Goal: Information Seeking & Learning: Learn about a topic

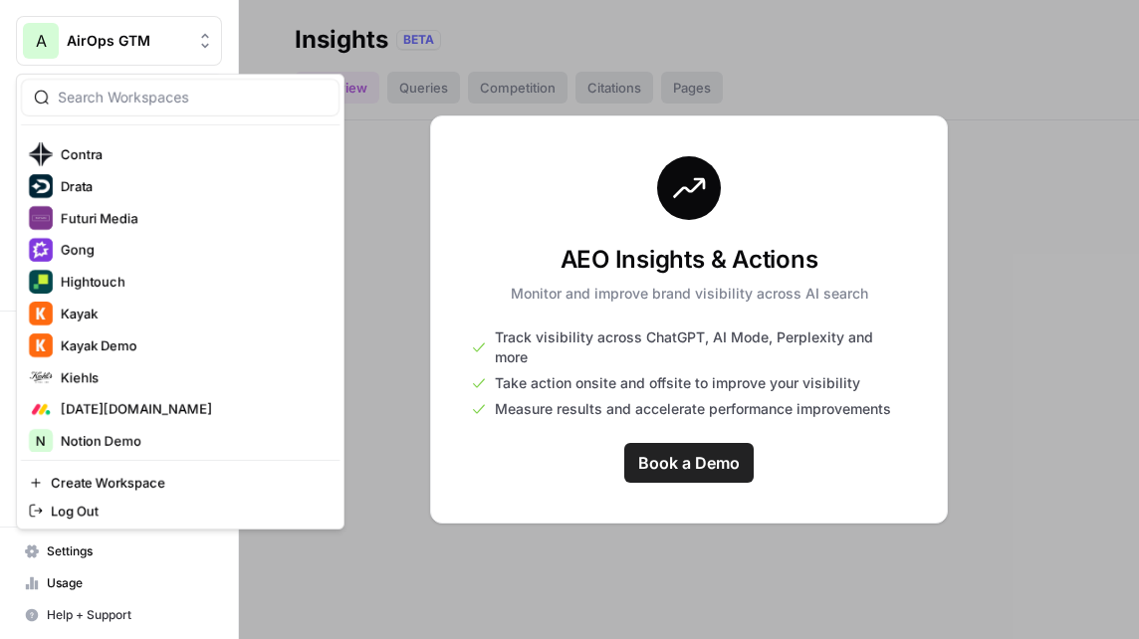
scroll to position [534, 0]
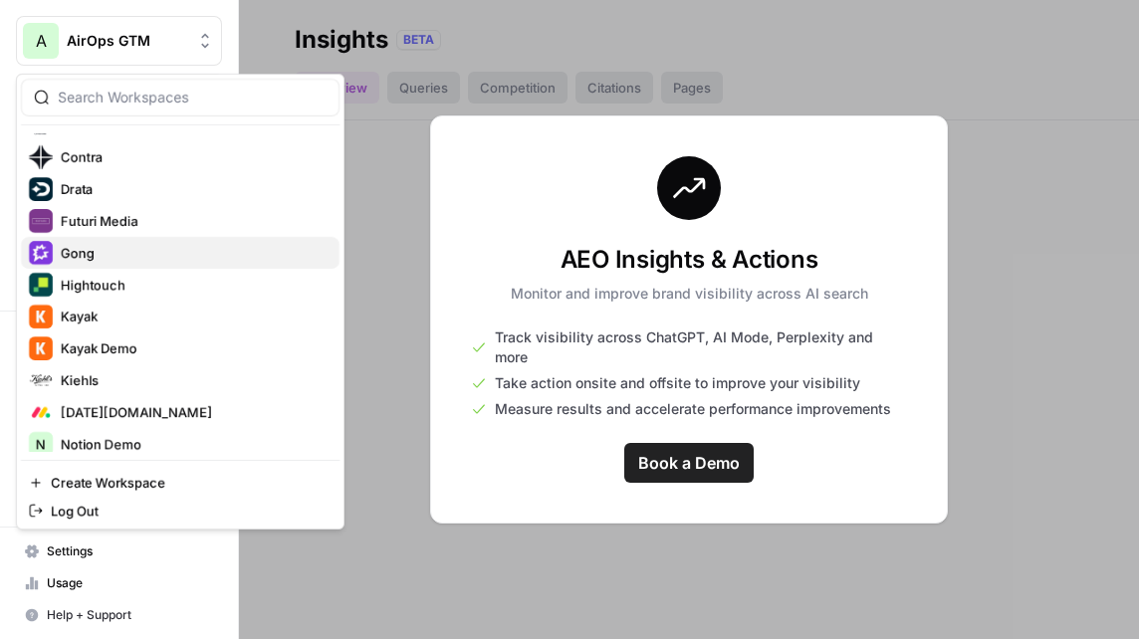
click at [108, 256] on span "Gong" at bounding box center [192, 253] width 263 height 20
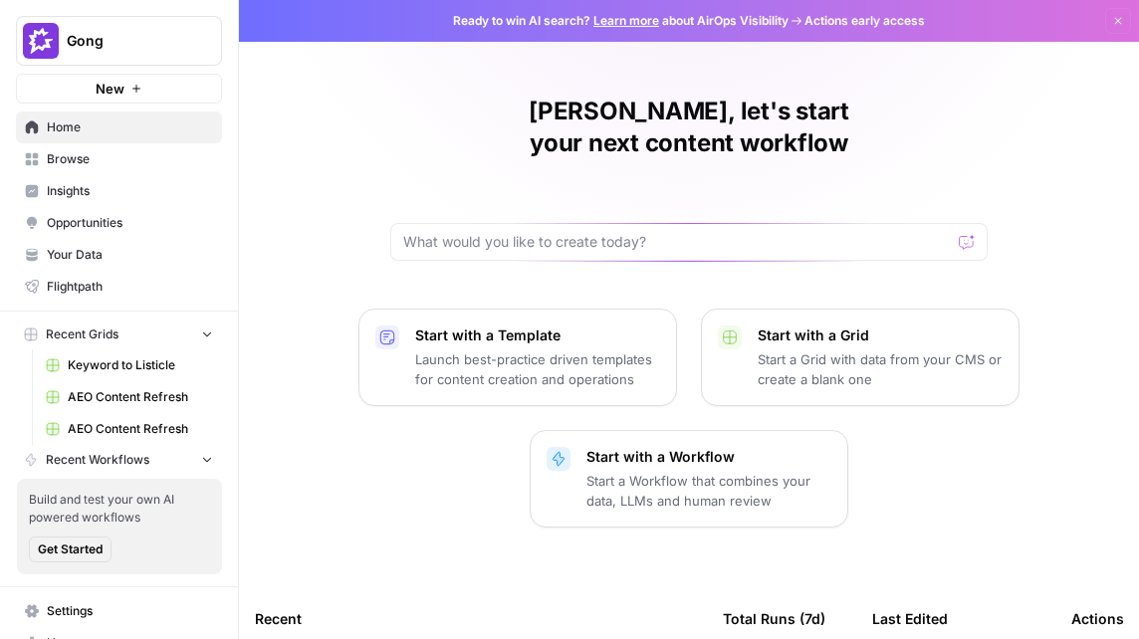
click at [79, 185] on span "Insights" at bounding box center [130, 191] width 166 height 18
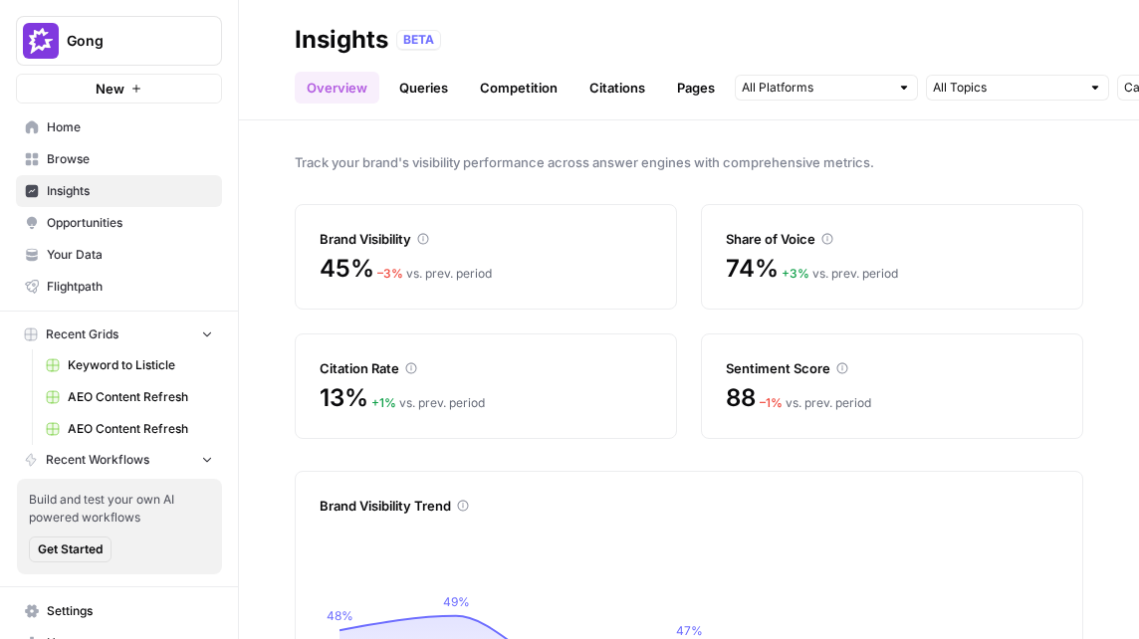
click at [542, 92] on link "Competition" at bounding box center [519, 88] width 102 height 32
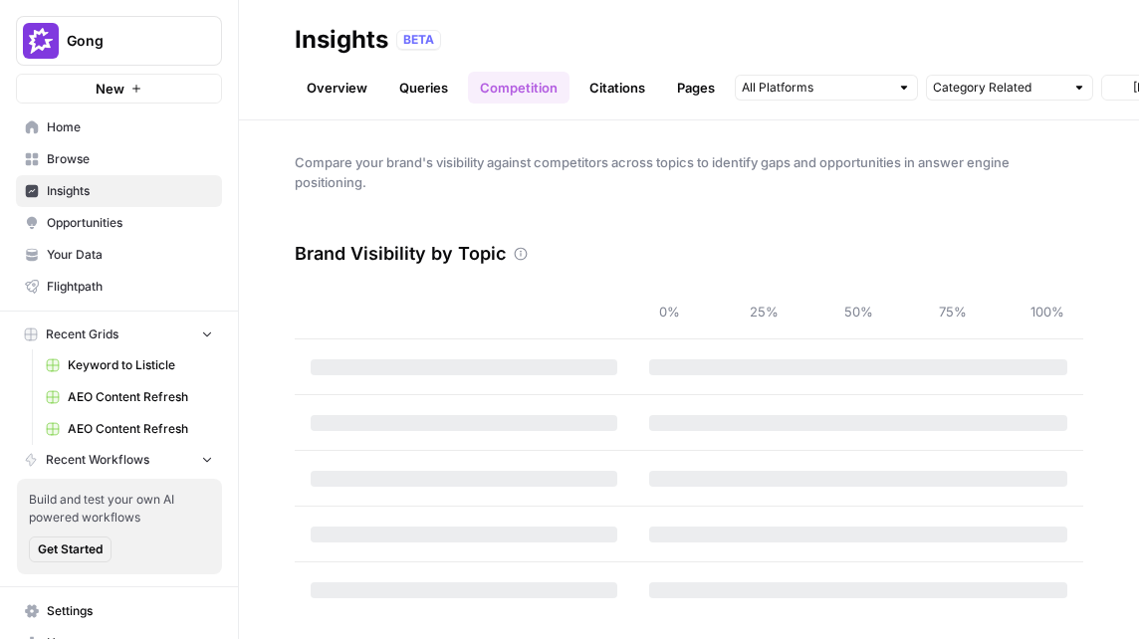
click at [597, 92] on link "Citations" at bounding box center [618, 88] width 80 height 32
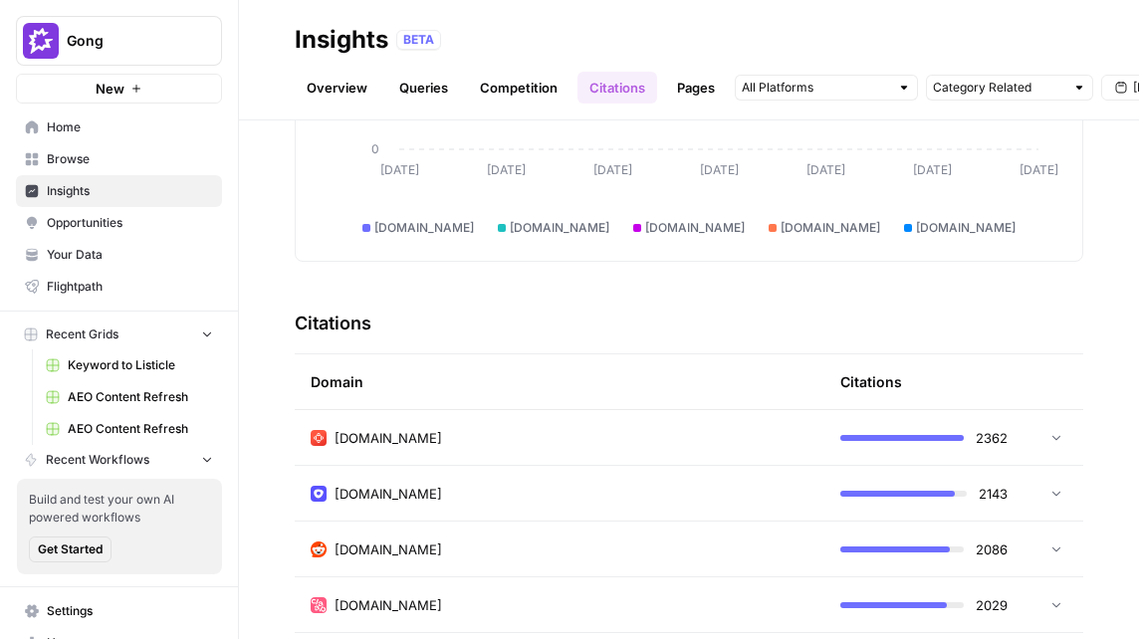
scroll to position [308, 0]
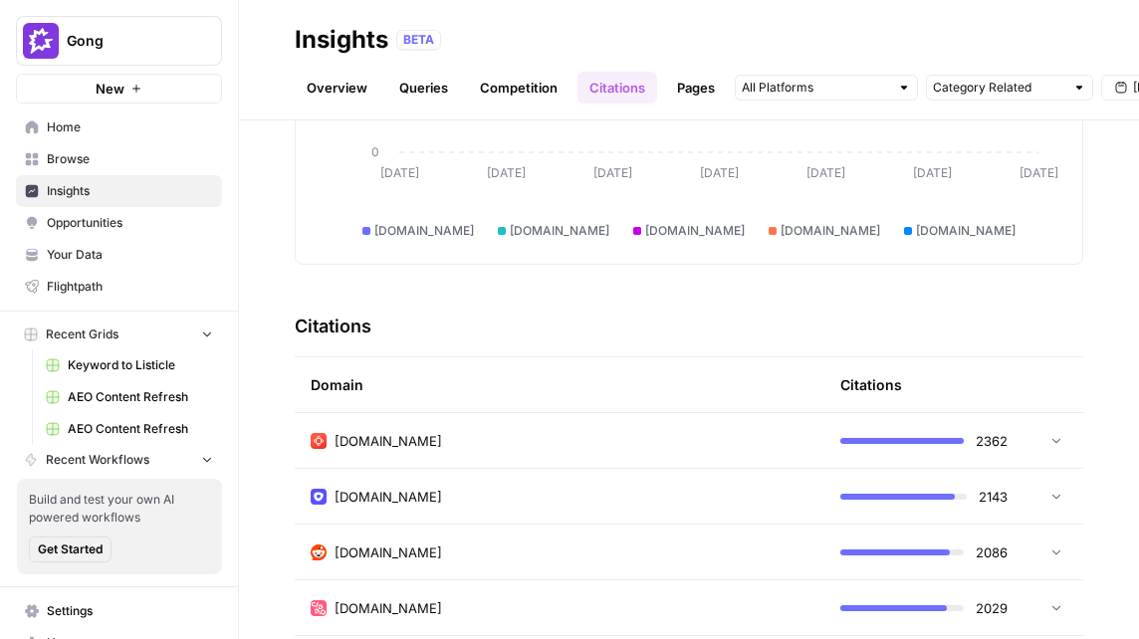
click at [690, 427] on td "[DOMAIN_NAME]" at bounding box center [560, 440] width 530 height 55
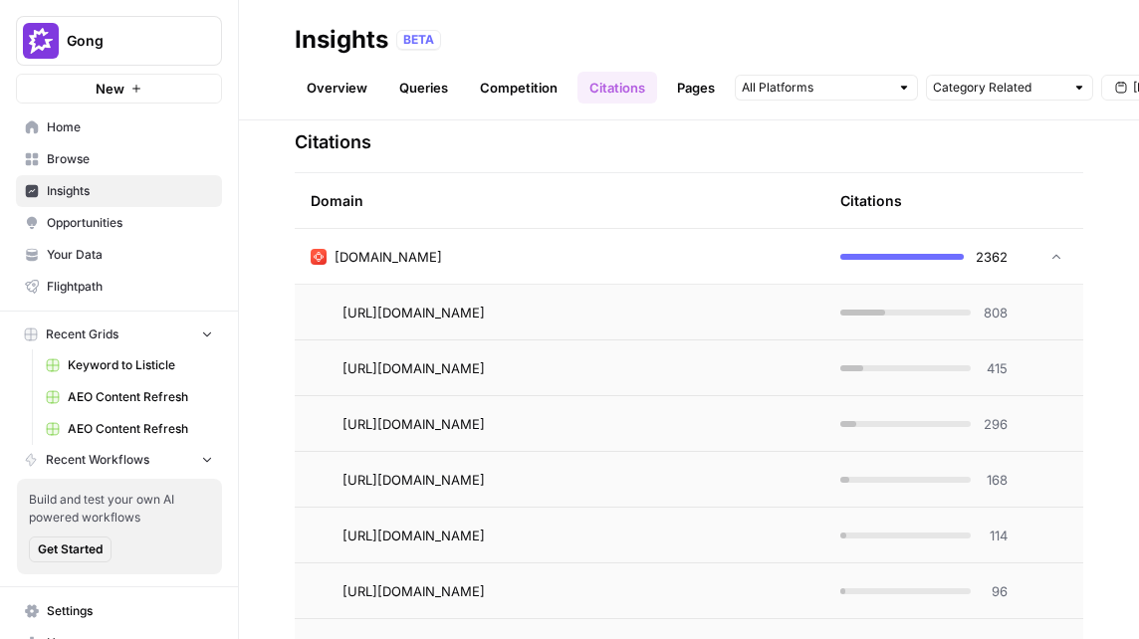
scroll to position [506, 0]
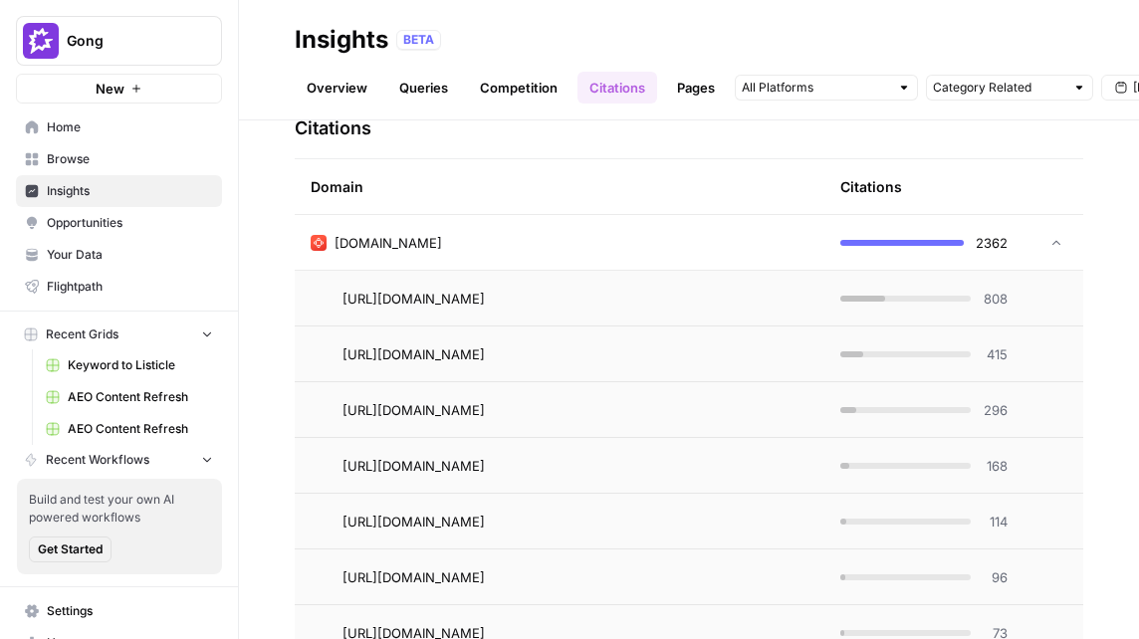
click at [652, 244] on div "[DOMAIN_NAME]" at bounding box center [560, 243] width 498 height 20
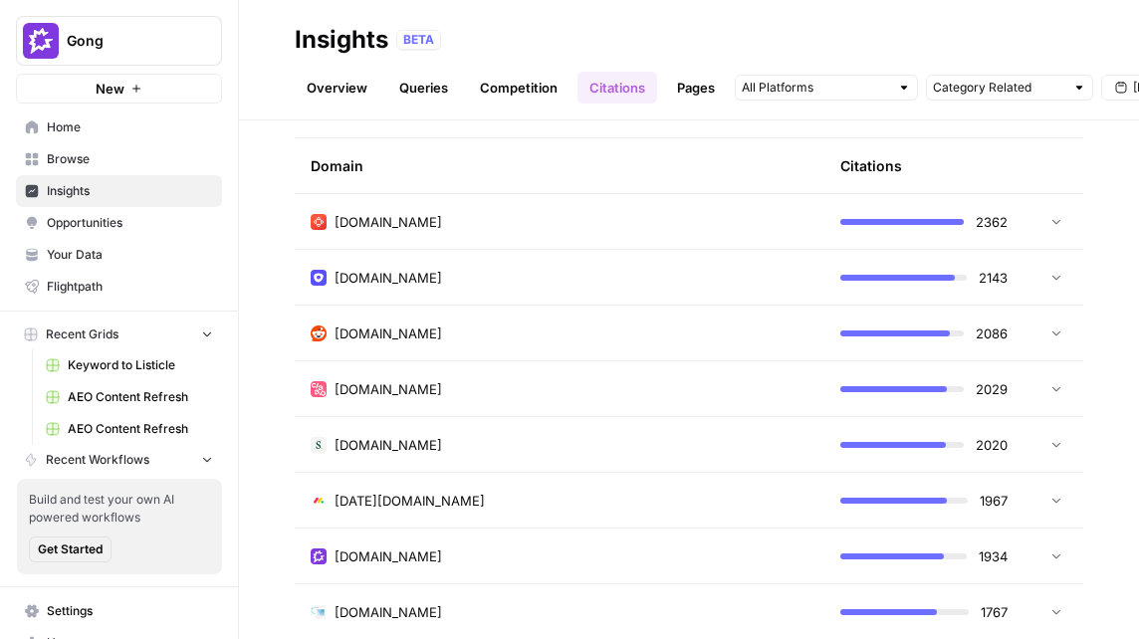
scroll to position [534, 0]
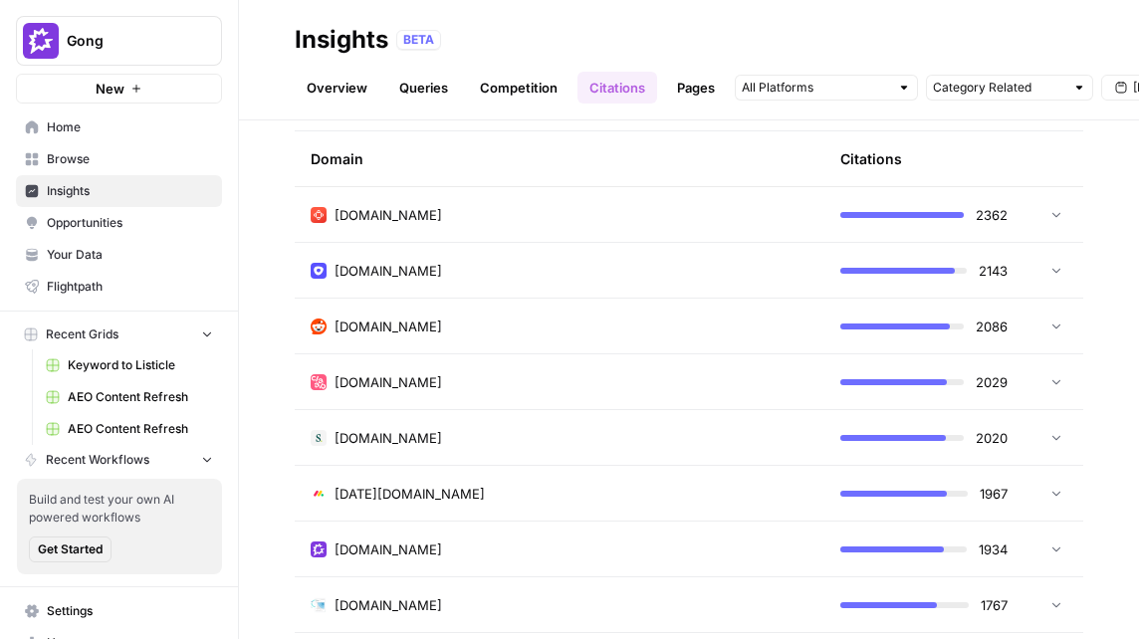
click at [647, 261] on div "[DOMAIN_NAME]" at bounding box center [560, 271] width 498 height 20
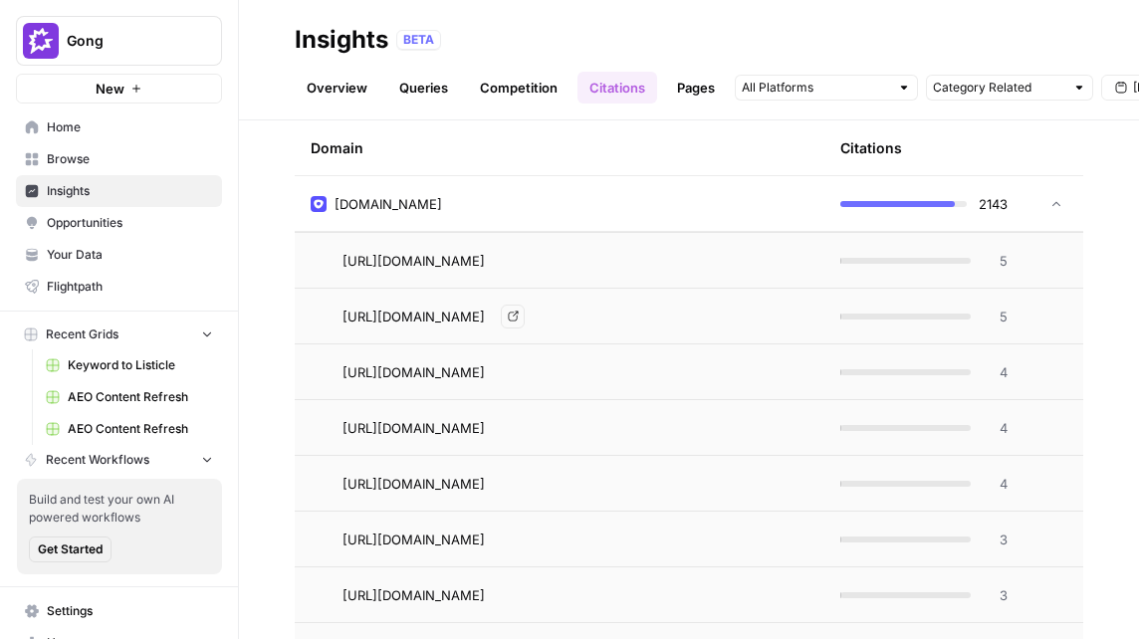
click at [599, 200] on div "[DOMAIN_NAME]" at bounding box center [560, 204] width 498 height 20
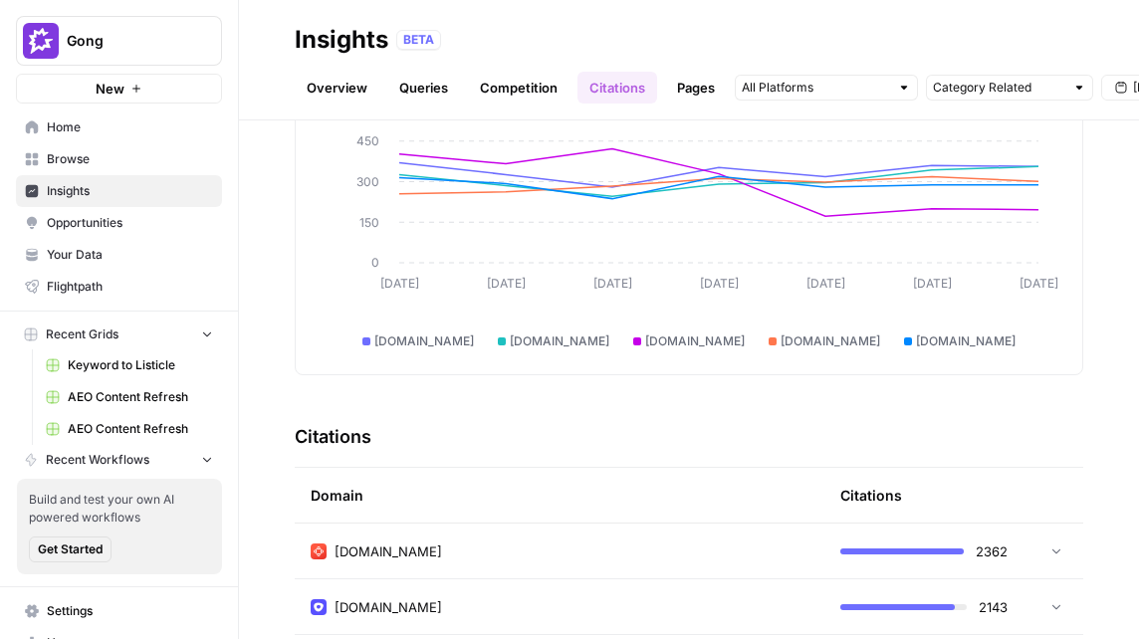
scroll to position [0, 0]
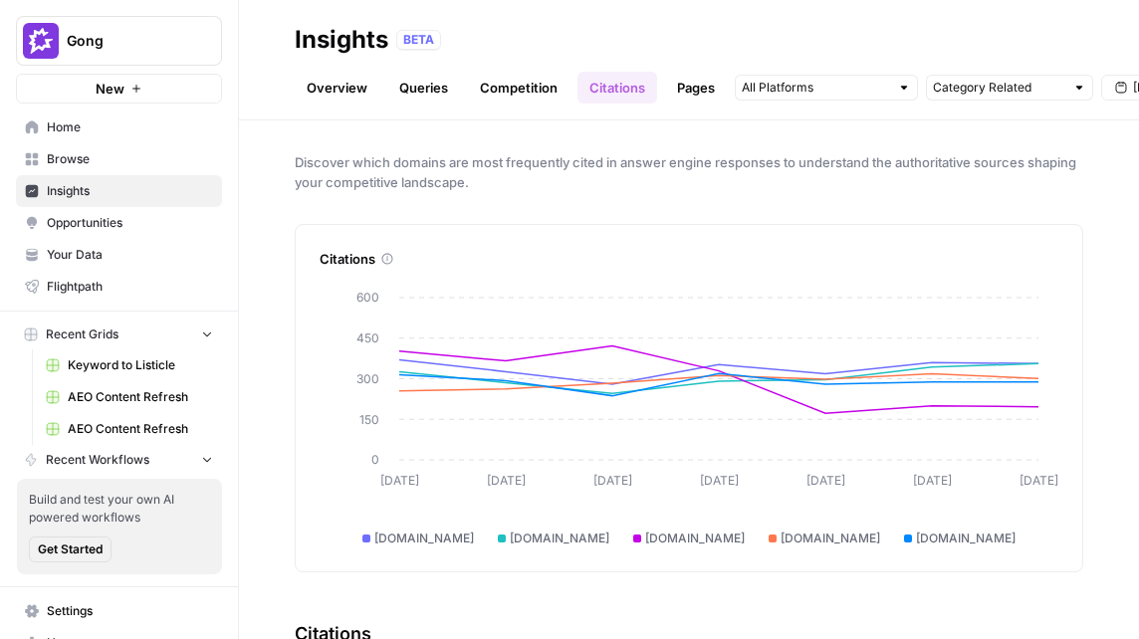
click at [118, 224] on span "Opportunities" at bounding box center [130, 223] width 166 height 18
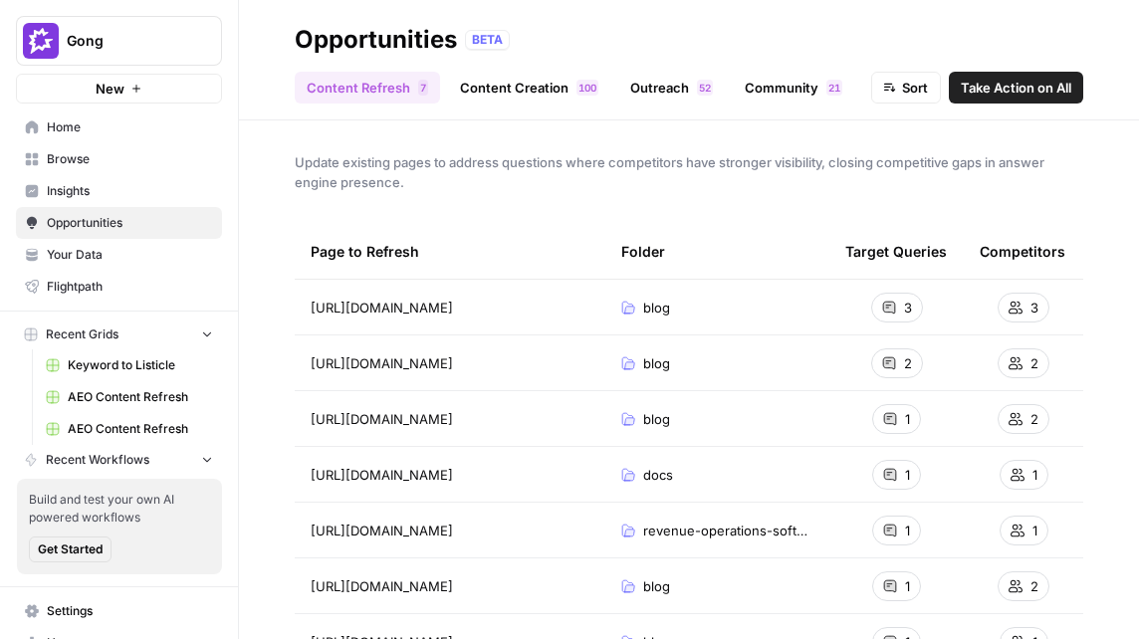
click at [686, 92] on link "Outreach 2 5" at bounding box center [671, 88] width 107 height 32
